Goal: Browse casually

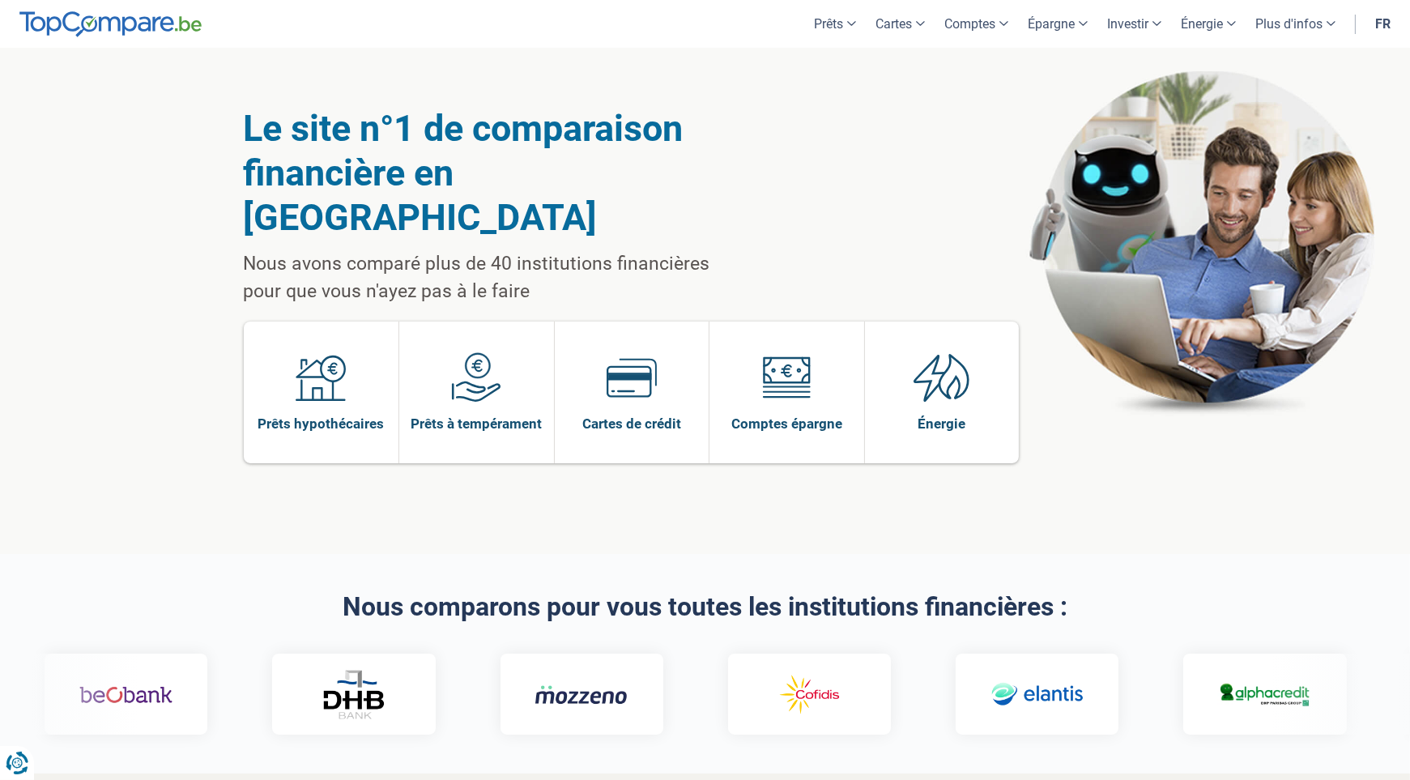
click at [896, 593] on h2 "Nous comparons pour vous toutes les institutions financières :" at bounding box center [705, 607] width 923 height 28
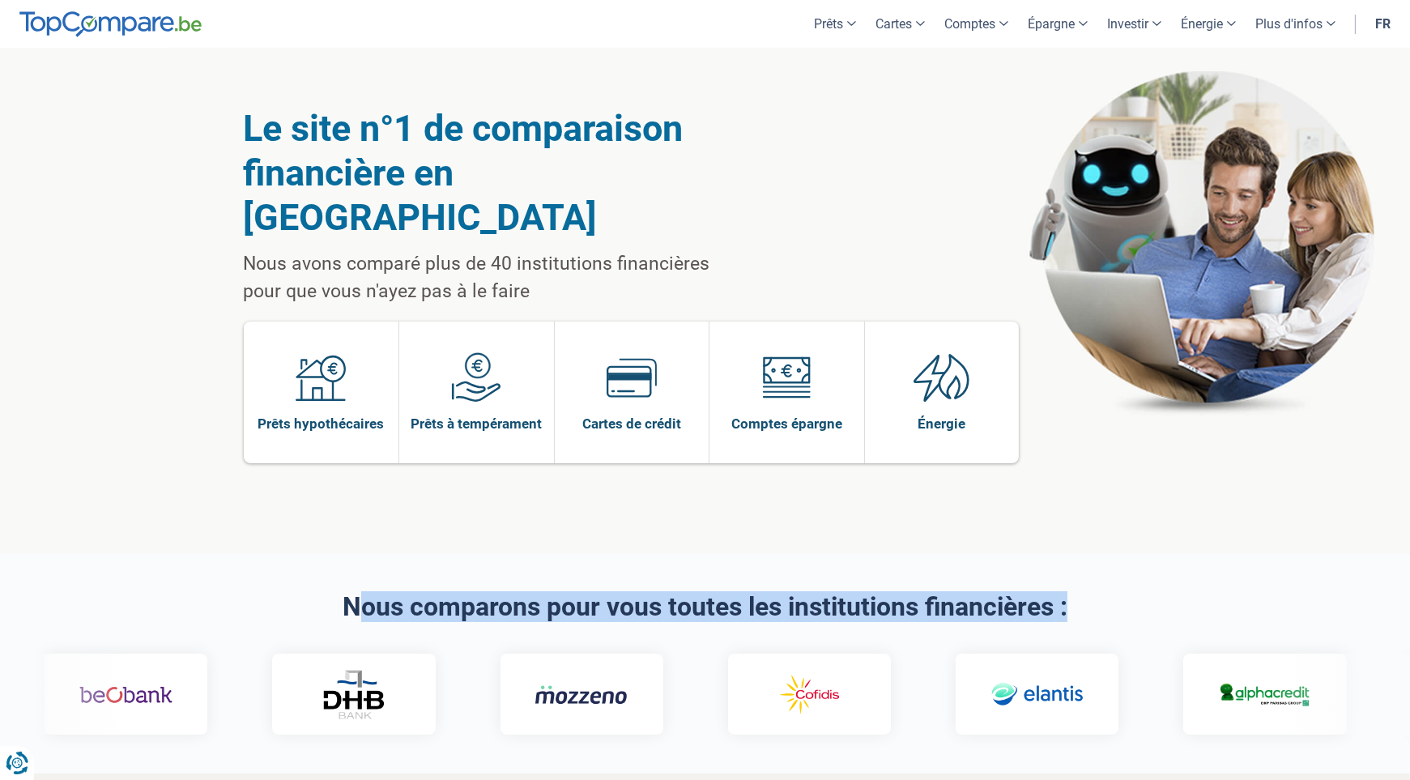
click at [896, 593] on h2 "Nous comparons pour vous toutes les institutions financières :" at bounding box center [705, 607] width 923 height 28
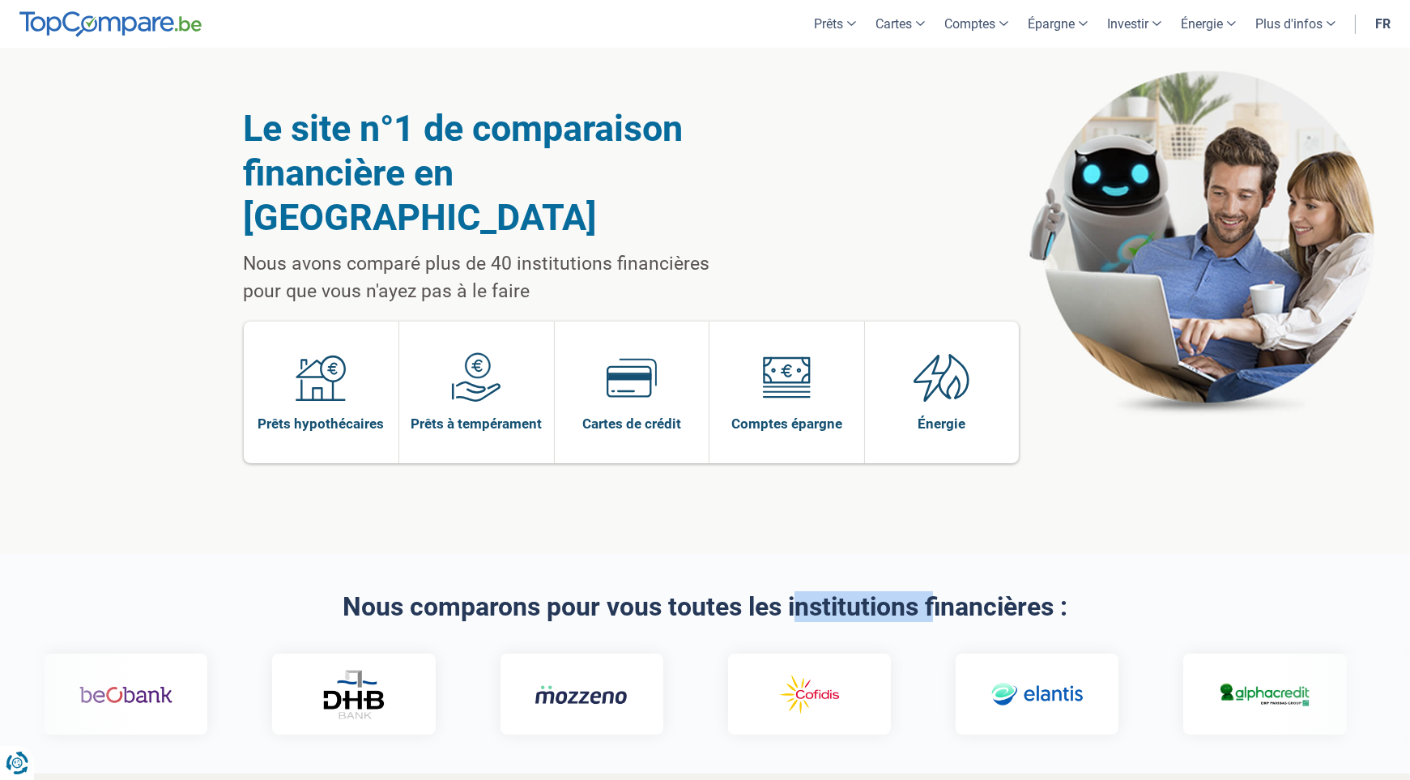
click at [896, 593] on h2 "Nous comparons pour vous toutes les institutions financières :" at bounding box center [705, 607] width 923 height 28
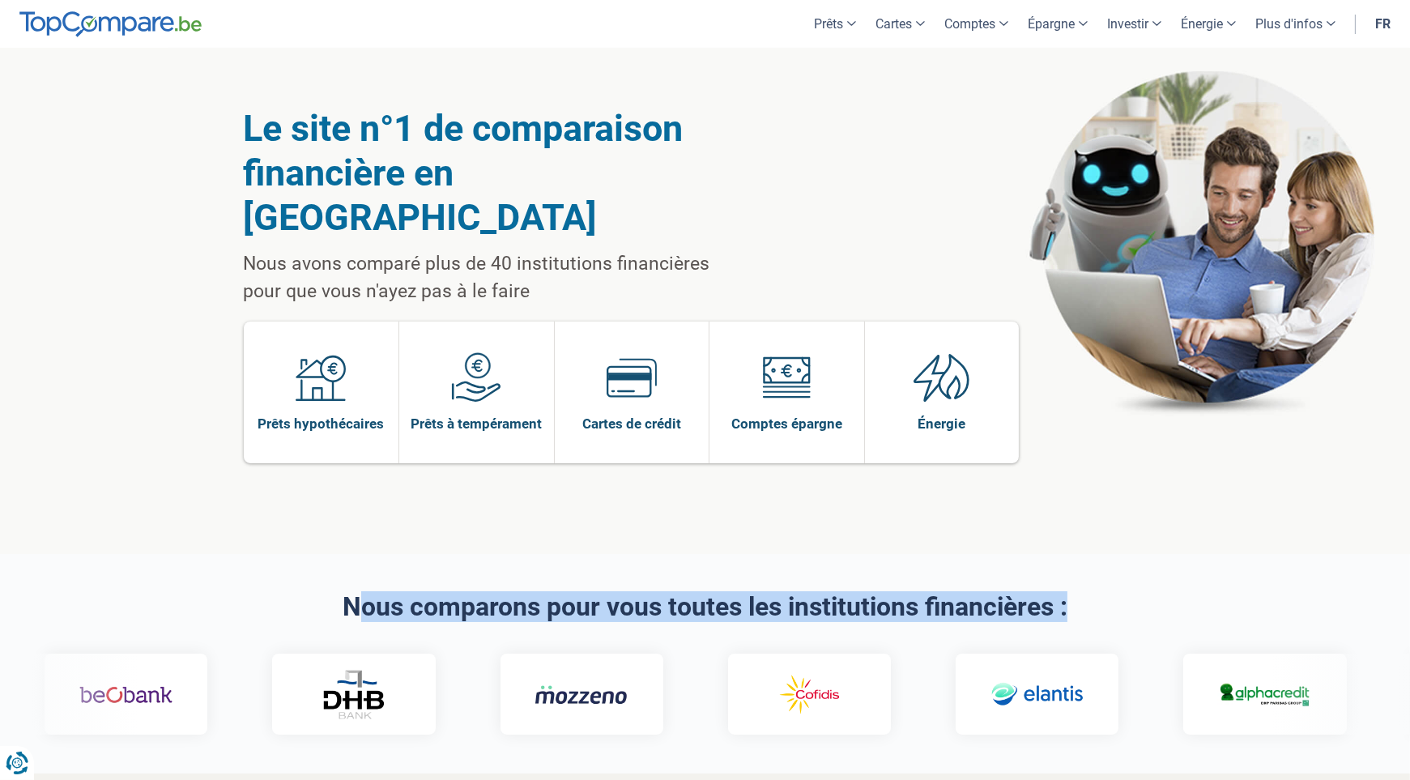
click at [896, 593] on h2 "Nous comparons pour vous toutes les institutions financières :" at bounding box center [705, 607] width 923 height 28
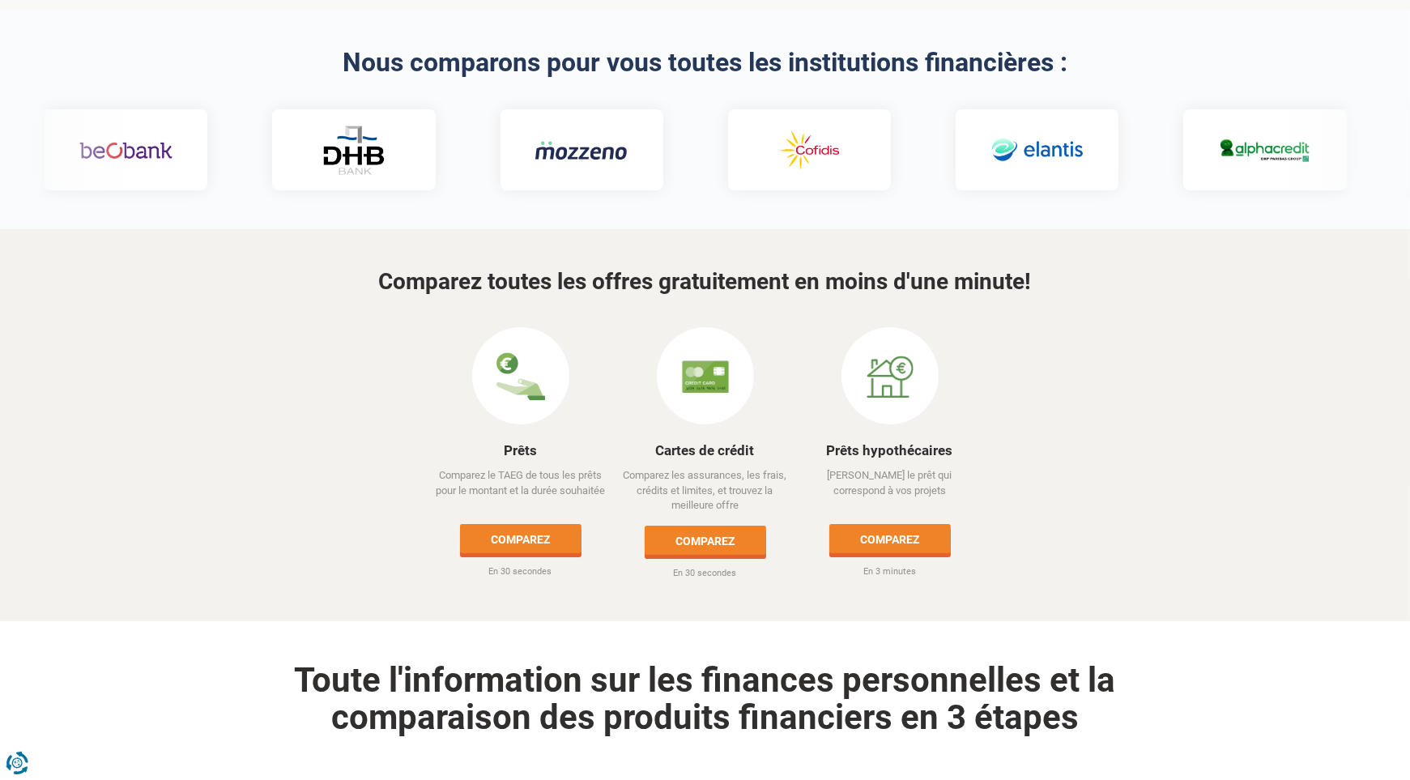
scroll to position [567, 0]
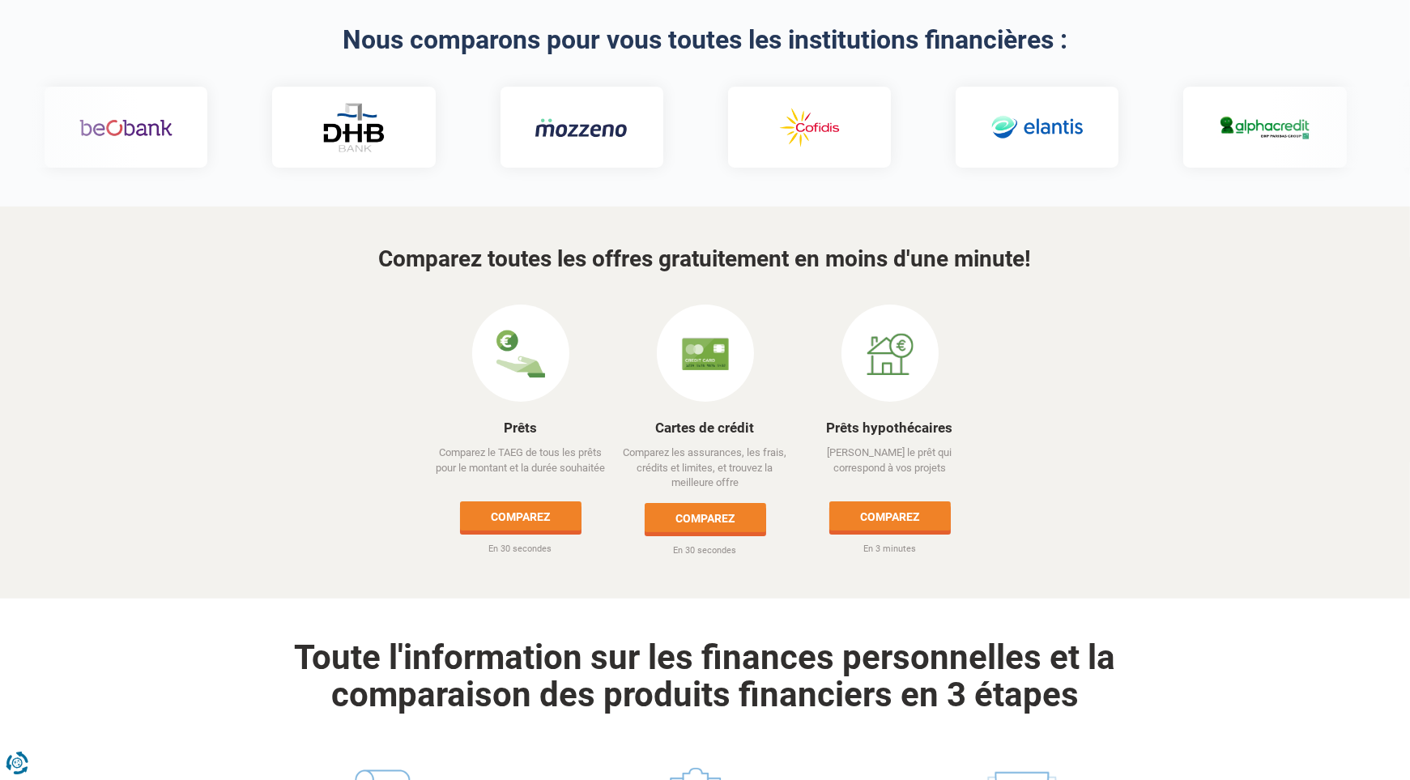
click at [645, 445] on p "Comparez les assurances, les frais, crédits et limites, et trouvez la meilleure…" at bounding box center [705, 467] width 182 height 45
drag, startPoint x: 645, startPoint y: 406, endPoint x: 755, endPoint y: 436, distance: 113.9
click at [755, 445] on p "Comparez les assurances, les frais, crédits et limites, et trouvez la meilleure…" at bounding box center [705, 467] width 182 height 45
click at [720, 445] on p "Comparez les assurances, les frais, crédits et limites, et trouvez la meilleure…" at bounding box center [705, 467] width 182 height 45
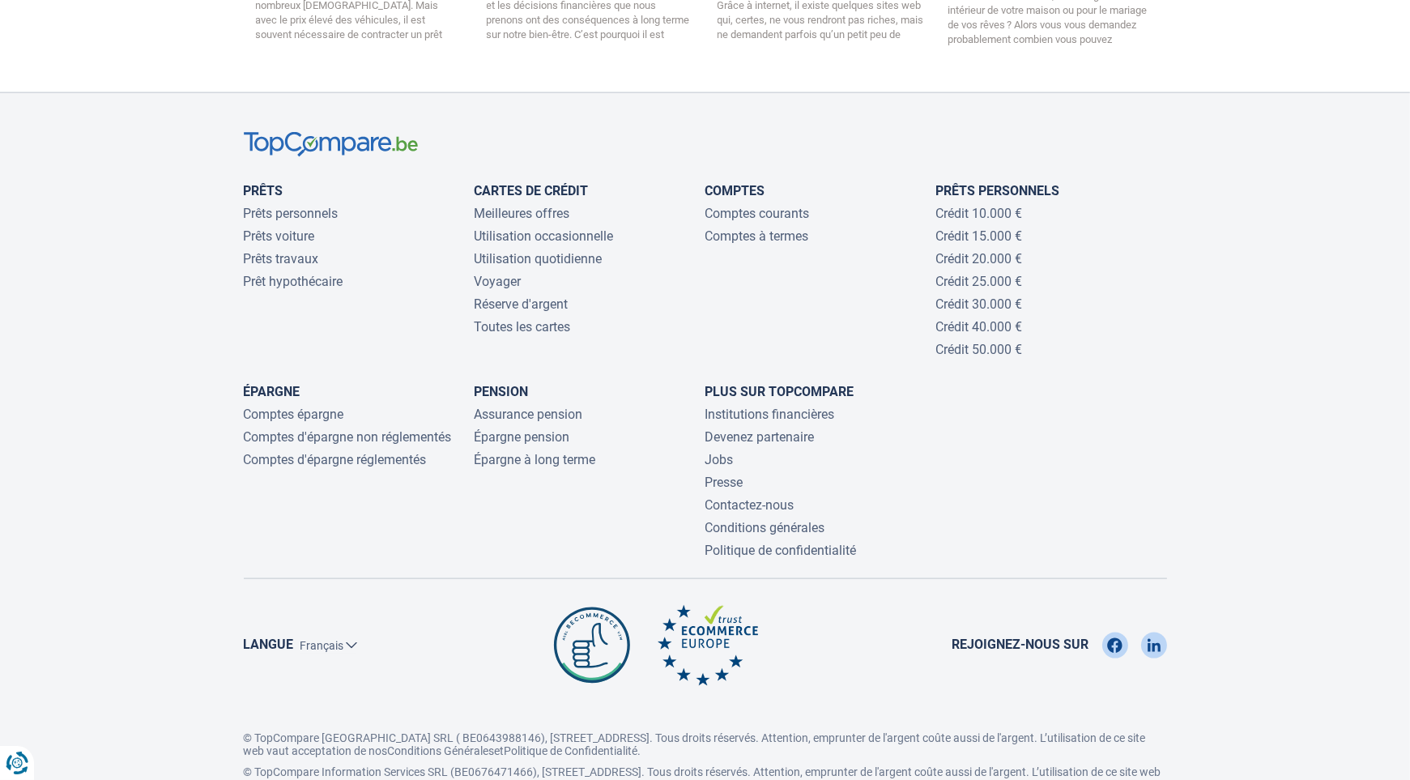
scroll to position [3483, 0]
click at [775, 765] on p "© TopCompare Information Services SRL (BE0676471466), [STREET_ADDRESS]. Tous dr…" at bounding box center [705, 778] width 923 height 26
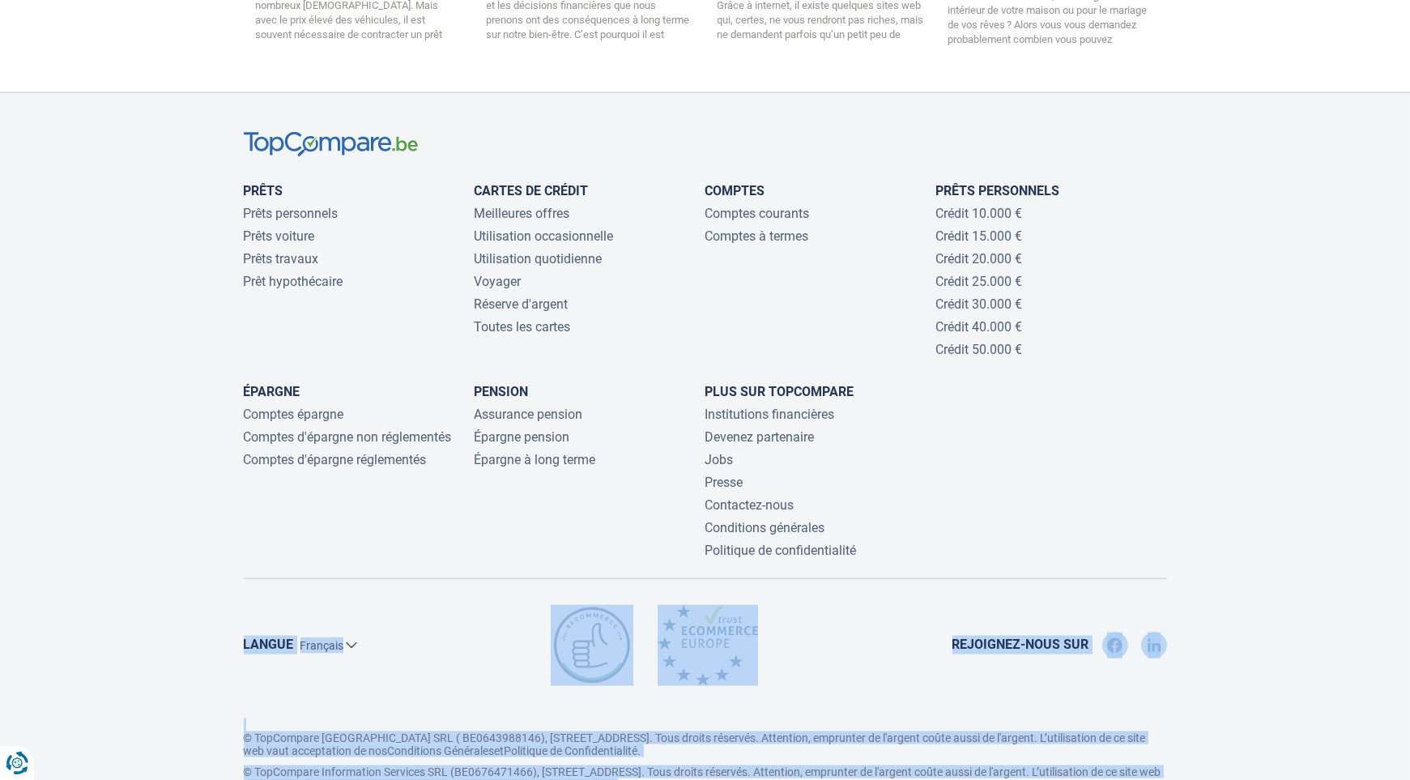
drag, startPoint x: 775, startPoint y: 710, endPoint x: 233, endPoint y: 576, distance: 558.1
click at [233, 576] on div "Prêts Prêts personnels Prêts voiture Prêts travaux Prêt hypothécaire Cartes de …" at bounding box center [705, 465] width 947 height 667
click at [233, 605] on div "Langue Nederlands [DEMOGRAPHIC_DATA] Rejoignez-nous sur" at bounding box center [705, 661] width 947 height 113
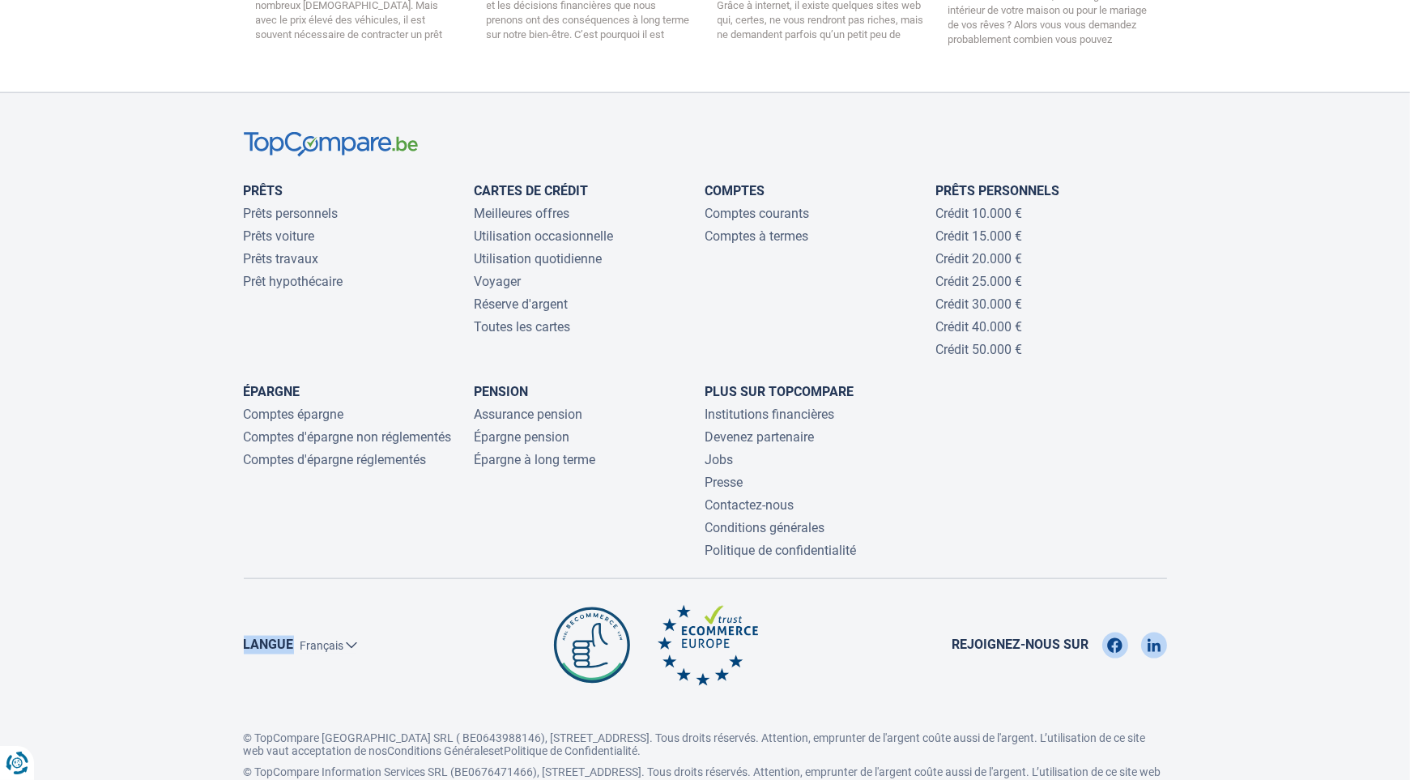
click at [233, 605] on div "Langue Nederlands [DEMOGRAPHIC_DATA] Rejoignez-nous sur" at bounding box center [705, 661] width 947 height 113
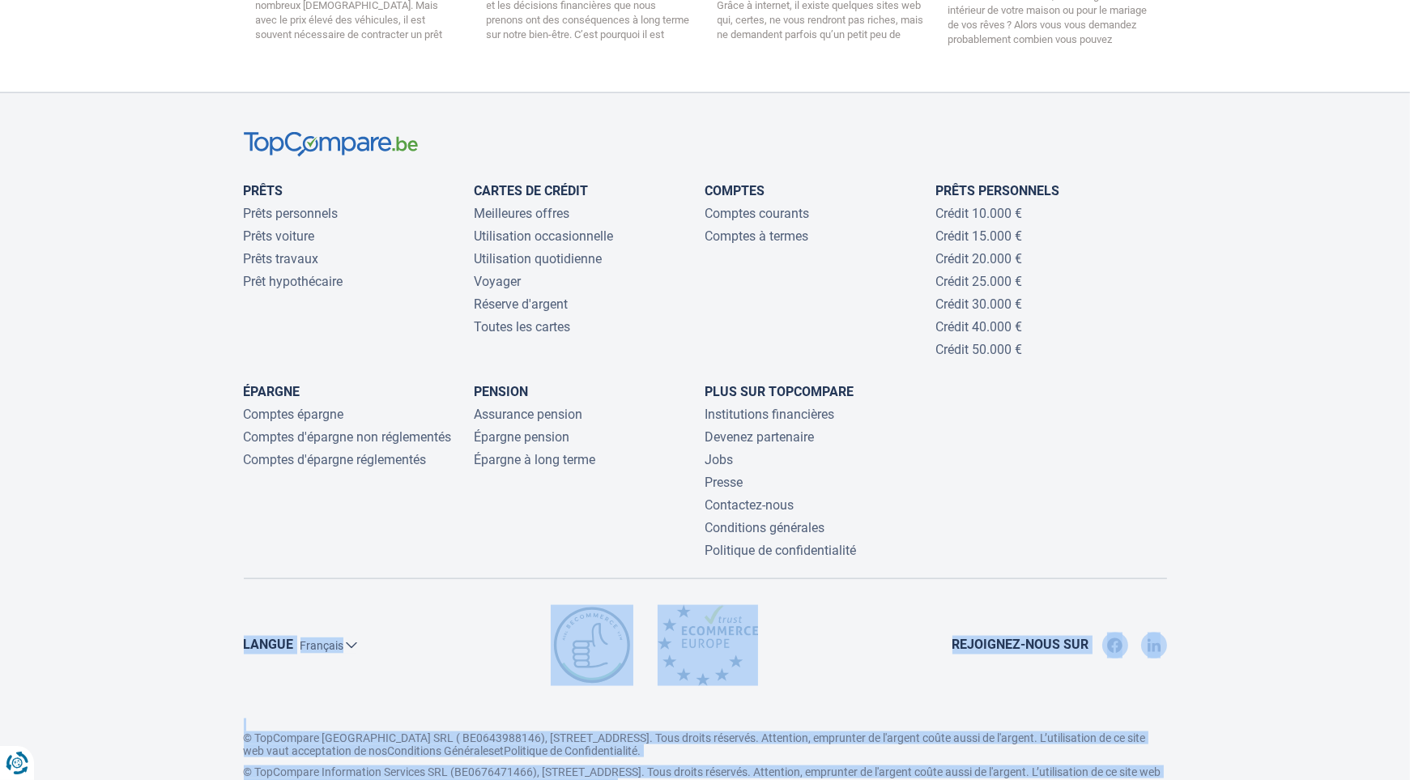
drag, startPoint x: 233, startPoint y: 576, endPoint x: 839, endPoint y: 721, distance: 622.8
click at [839, 721] on div "Prêts Prêts personnels Prêts voiture Prêts travaux Prêt hypothécaire Cartes de …" at bounding box center [705, 465] width 947 height 667
click at [839, 721] on div "© TopCompare [GEOGRAPHIC_DATA] SRL ( BE0643988146), [STREET_ADDRESS]. Tous droi…" at bounding box center [705, 758] width 947 height 81
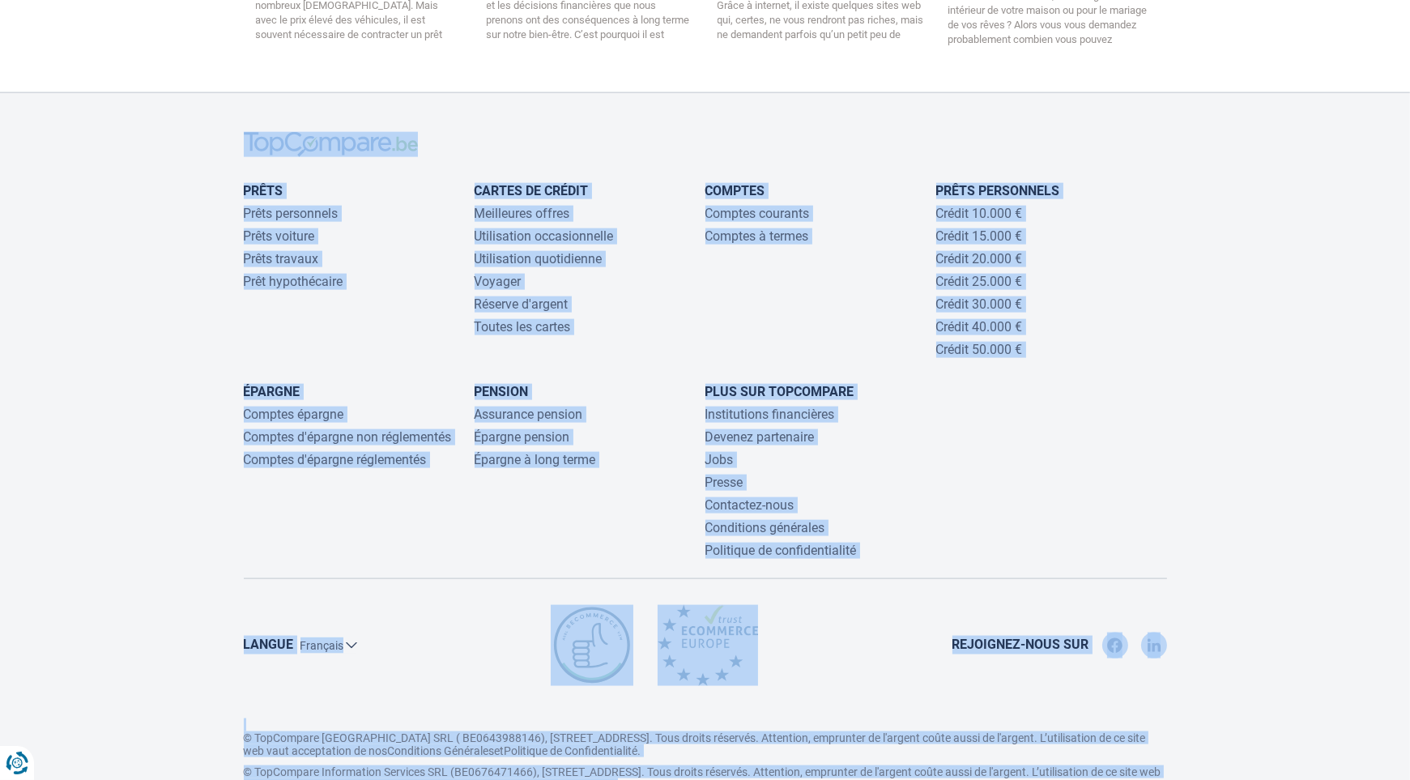
drag, startPoint x: 839, startPoint y: 721, endPoint x: 238, endPoint y: 64, distance: 890.0
click at [238, 132] on div "Prêts Prêts personnels Prêts voiture Prêts travaux Prêt hypothécaire Cartes de …" at bounding box center [705, 465] width 947 height 667
click at [238, 132] on div at bounding box center [705, 144] width 947 height 25
drag, startPoint x: 238, startPoint y: 64, endPoint x: 951, endPoint y: 755, distance: 992.3
click at [951, 755] on footer "Prêts Prêts personnels Prêts voiture Prêts travaux Prêt hypothécaire Cartes de …" at bounding box center [705, 465] width 1410 height 746
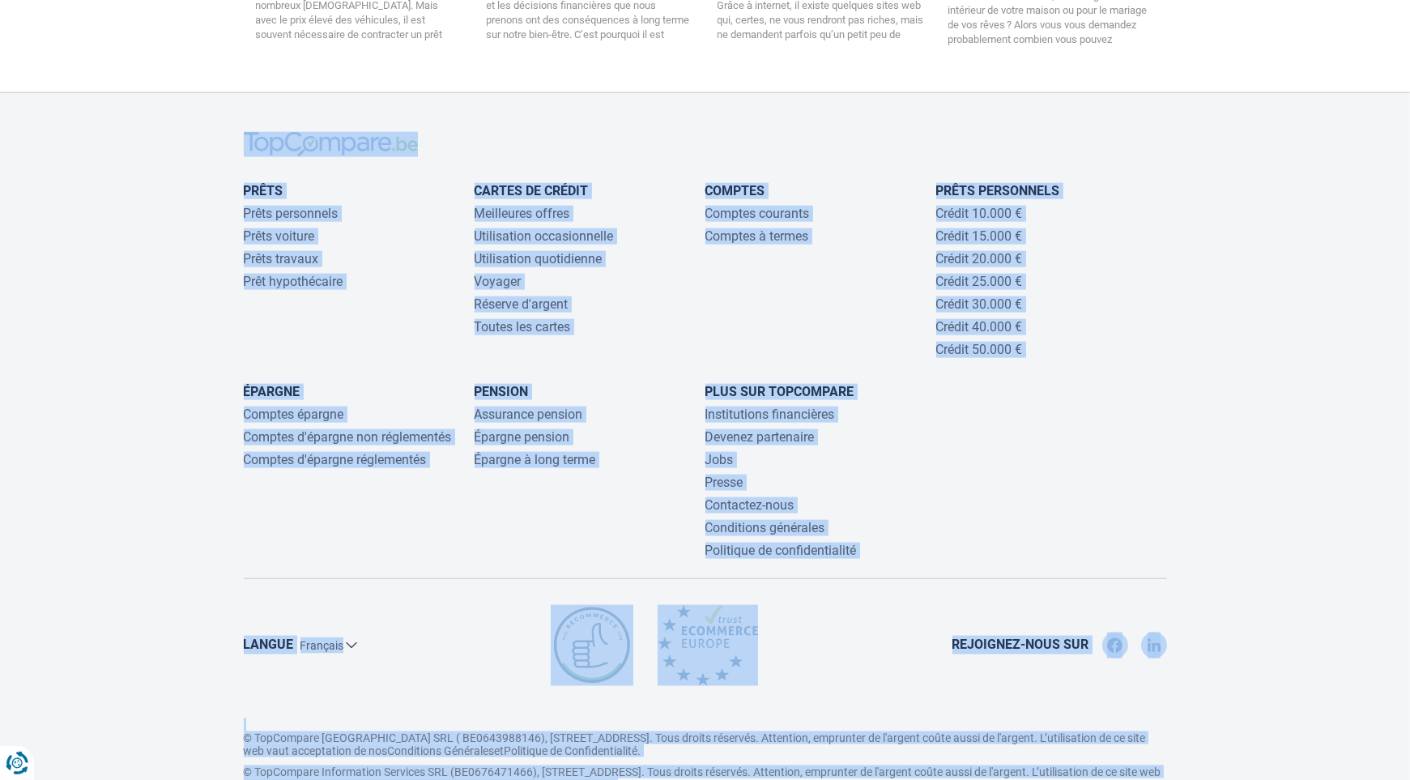
click at [953, 755] on footer "Prêts Prêts personnels Prêts voiture Prêts travaux Prêt hypothécaire Cartes de …" at bounding box center [705, 465] width 1410 height 746
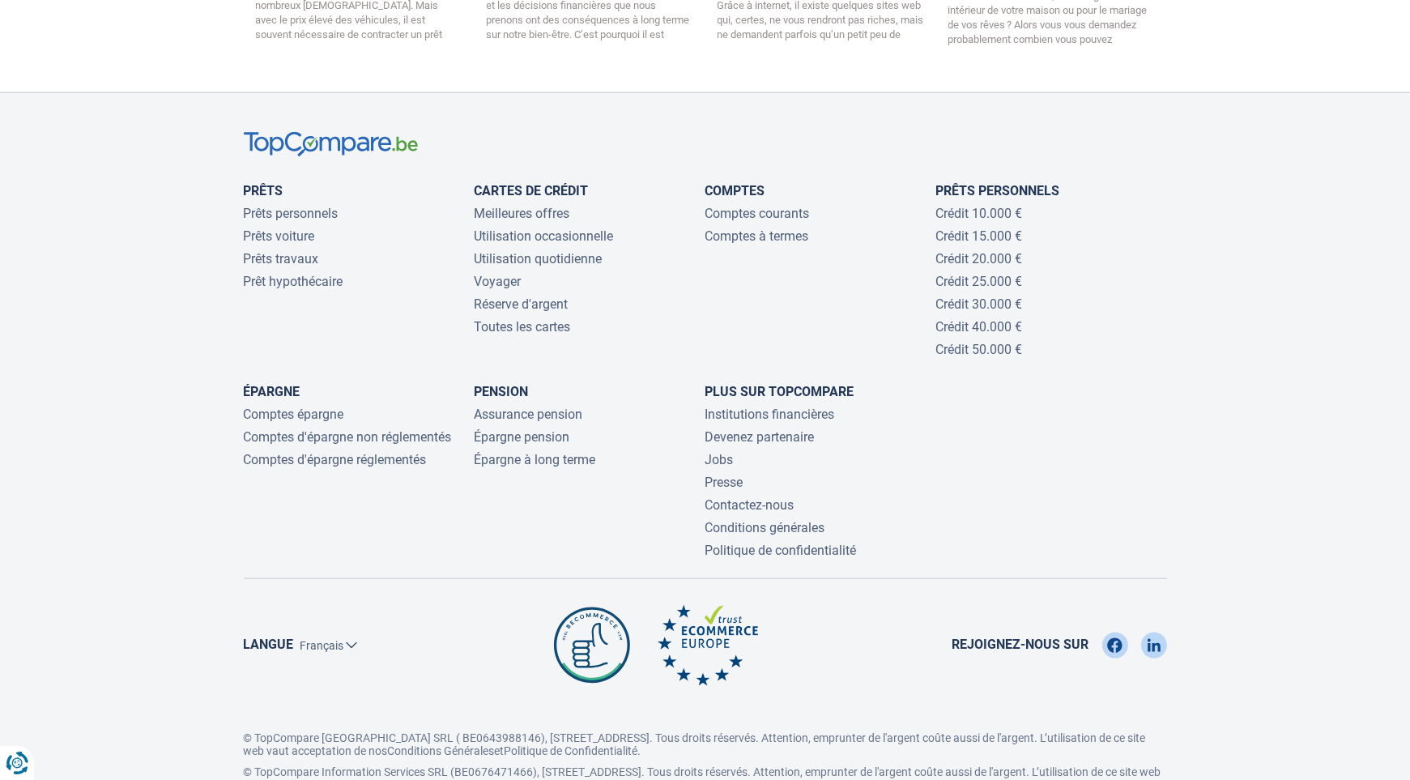
click at [238, 132] on div at bounding box center [705, 144] width 947 height 25
drag, startPoint x: 238, startPoint y: 56, endPoint x: 1014, endPoint y: 750, distance: 1040.8
click at [1014, 750] on footer "Prêts Prêts personnels Prêts voiture Prêts travaux Prêt hypothécaire Cartes de …" at bounding box center [705, 465] width 1410 height 746
click at [1006, 739] on footer "Prêts Prêts personnels Prêts voiture Prêts travaux Prêt hypothécaire Cartes de …" at bounding box center [705, 465] width 1410 height 746
click at [998, 722] on div "© TopCompare [GEOGRAPHIC_DATA] SRL ( BE0643988146), [STREET_ADDRESS]. Tous droi…" at bounding box center [705, 758] width 947 height 81
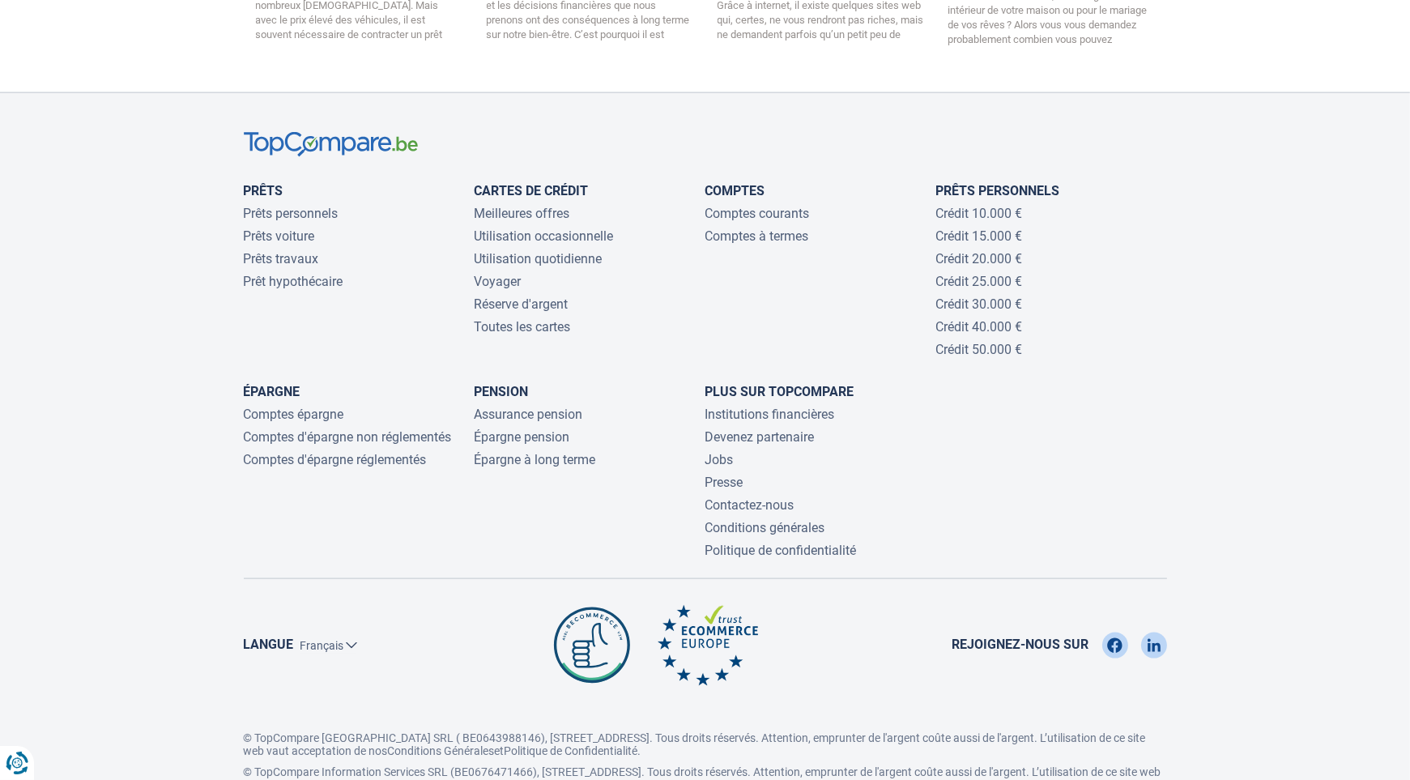
drag, startPoint x: 998, startPoint y: 722, endPoint x: 167, endPoint y: 64, distance: 1060.6
click at [167, 92] on footer "Prêts Prêts personnels Prêts voiture Prêts travaux Prêt hypothécaire Cartes de …" at bounding box center [705, 465] width 1410 height 746
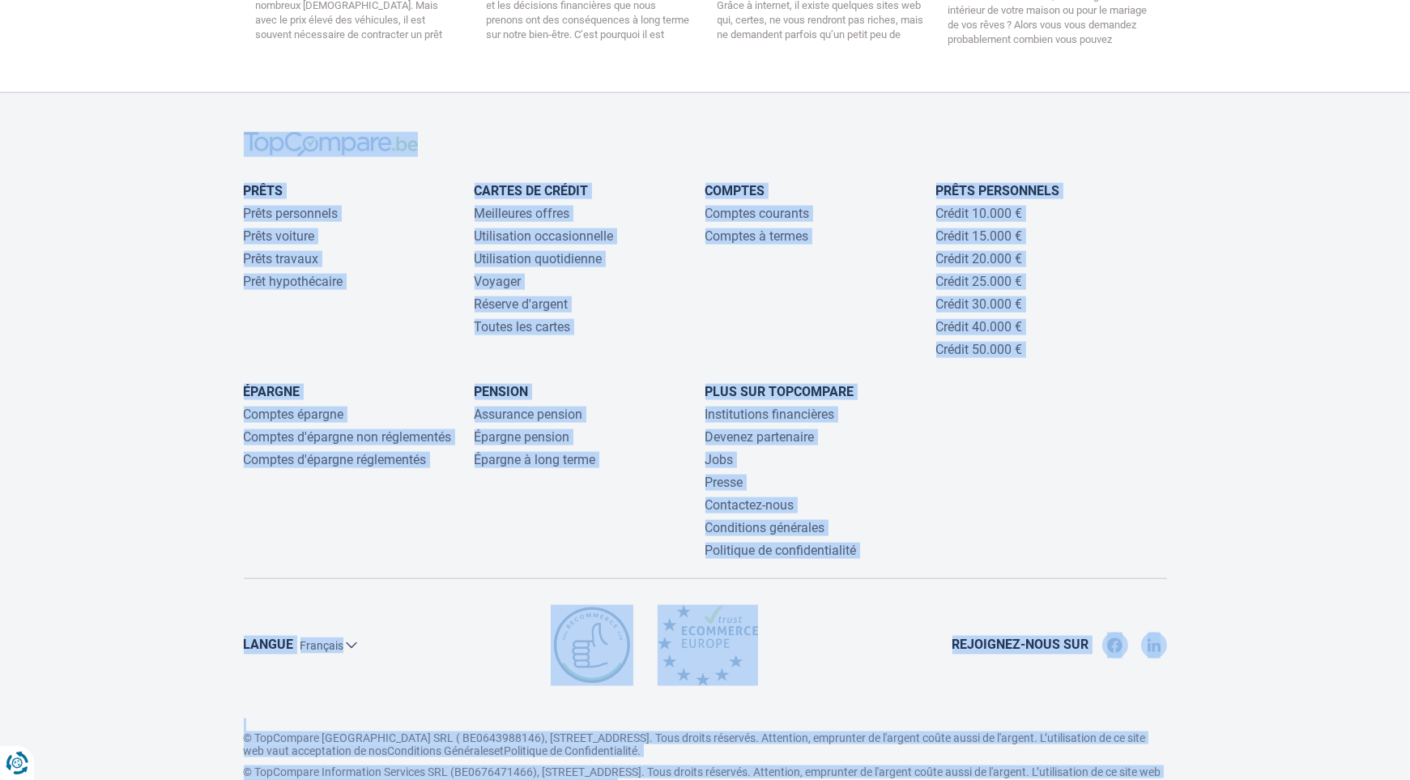
drag, startPoint x: 167, startPoint y: 64, endPoint x: 996, endPoint y: 707, distance: 1049.2
click at [996, 707] on footer "Prêts Prêts personnels Prêts voiture Prêts travaux Prêt hypothécaire Cartes de …" at bounding box center [705, 465] width 1410 height 746
click at [996, 765] on p "© TopCompare Information Services SRL (BE0676471466), [STREET_ADDRESS]. Tous dr…" at bounding box center [705, 778] width 923 height 26
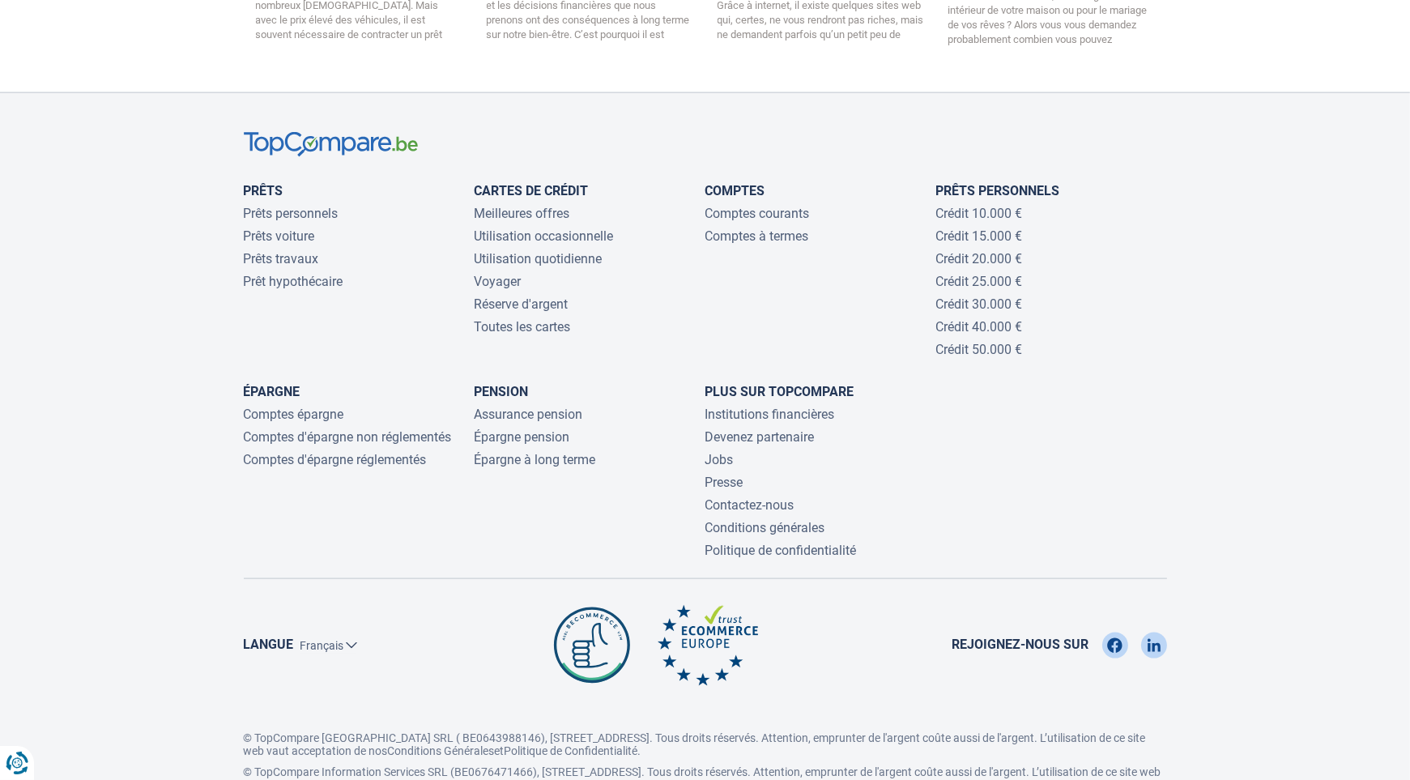
click at [993, 765] on p "© TopCompare Information Services SRL (BE0676471466), [STREET_ADDRESS]. Tous dr…" at bounding box center [705, 778] width 923 height 26
click at [963, 718] on p "© TopCompare [GEOGRAPHIC_DATA] SRL ( BE0643988146), [STREET_ADDRESS]. Tous droi…" at bounding box center [705, 737] width 923 height 39
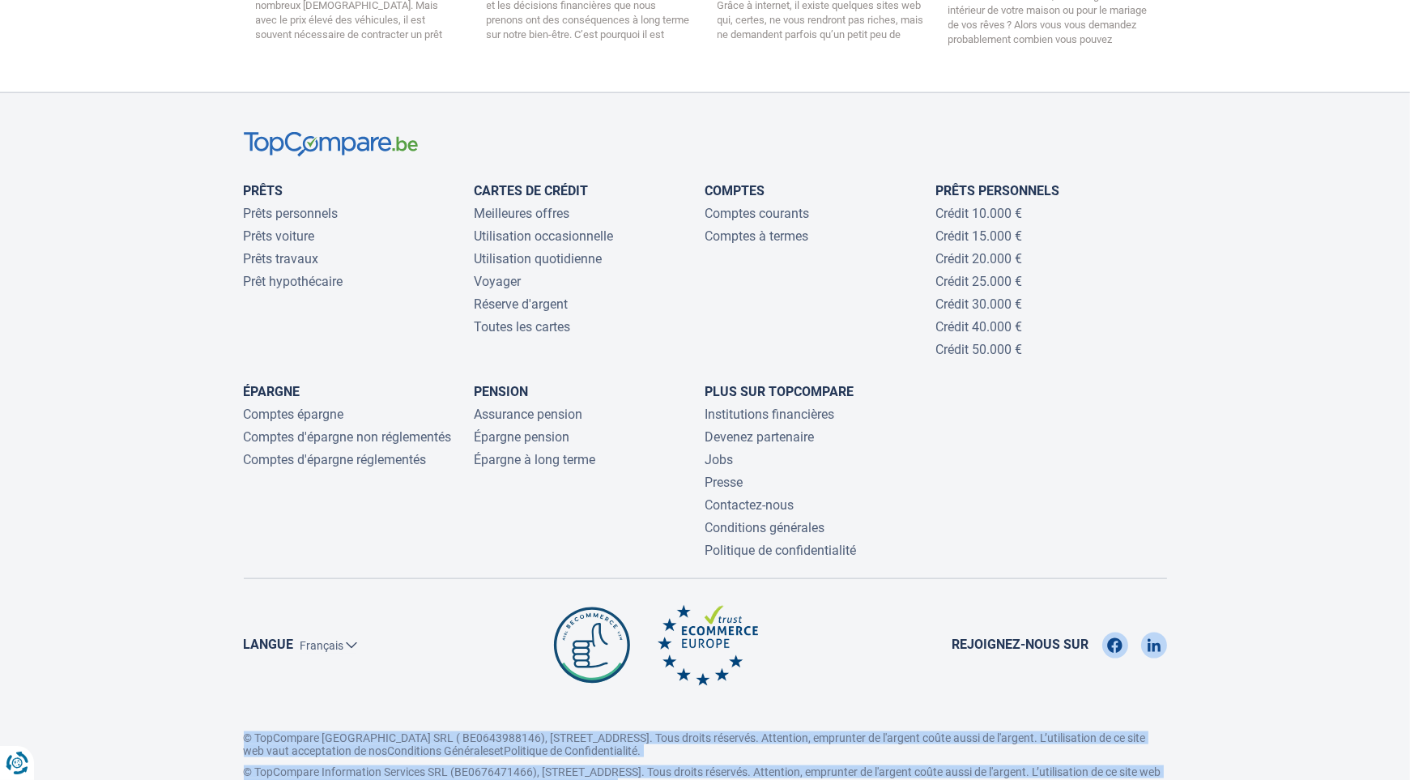
drag, startPoint x: 963, startPoint y: 673, endPoint x: 979, endPoint y: 703, distance: 34.1
click at [979, 718] on div "© TopCompare [GEOGRAPHIC_DATA] SRL ( BE0643988146), [STREET_ADDRESS]. Tous droi…" at bounding box center [705, 754] width 923 height 73
click at [979, 765] on p "© TopCompare Information Services SRL (BE0676471466), [STREET_ADDRESS]. Tous dr…" at bounding box center [705, 778] width 923 height 26
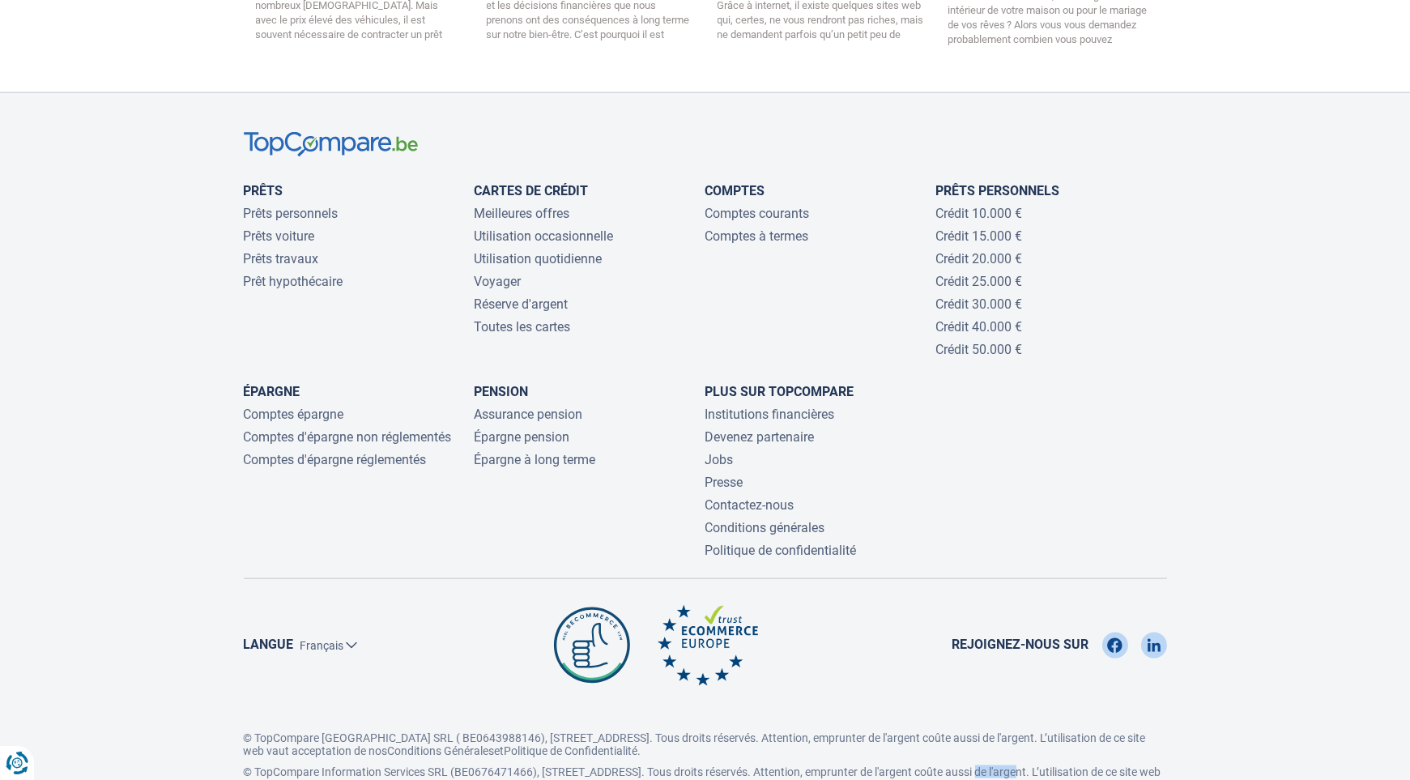
click at [979, 765] on p "© TopCompare Information Services SRL (BE0676471466), [STREET_ADDRESS]. Tous dr…" at bounding box center [705, 778] width 923 height 26
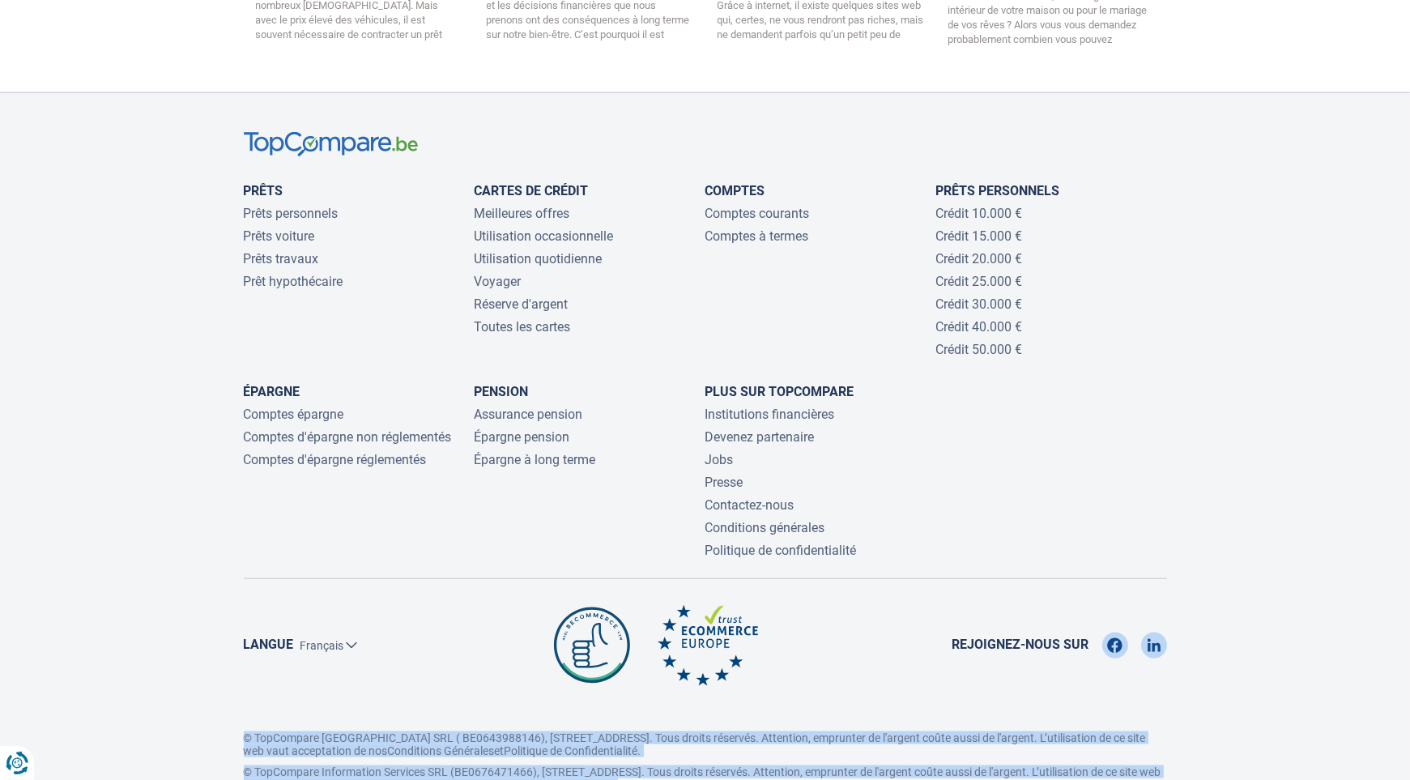
drag, startPoint x: 979, startPoint y: 703, endPoint x: 975, endPoint y: 672, distance: 31.0
click at [975, 718] on div "© TopCompare [GEOGRAPHIC_DATA] SRL ( BE0643988146), [STREET_ADDRESS]. Tous droi…" at bounding box center [705, 754] width 923 height 73
click at [975, 718] on p "© TopCompare [GEOGRAPHIC_DATA] SRL ( BE0643988146), [STREET_ADDRESS]. Tous droi…" at bounding box center [705, 737] width 923 height 39
